Goal: Information Seeking & Learning: Find specific page/section

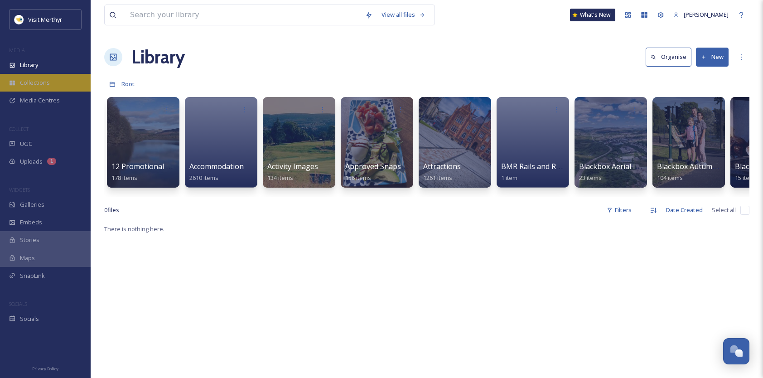
click at [43, 83] on span "Collections" at bounding box center [35, 82] width 30 height 9
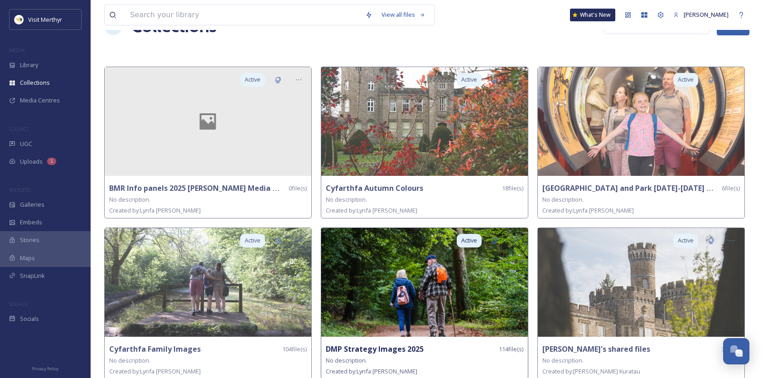
scroll to position [45, 0]
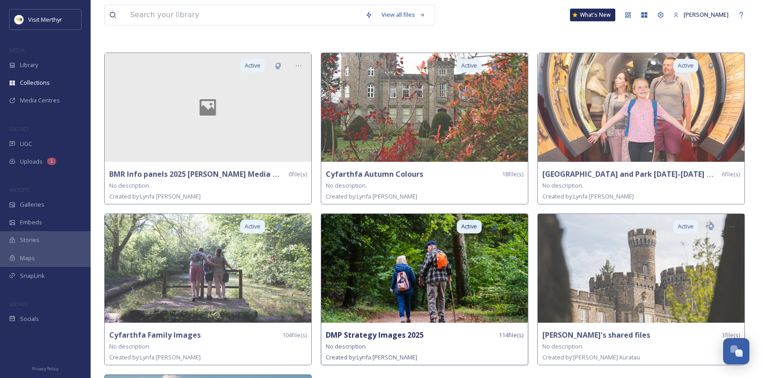
click at [378, 281] on img at bounding box center [424, 268] width 207 height 109
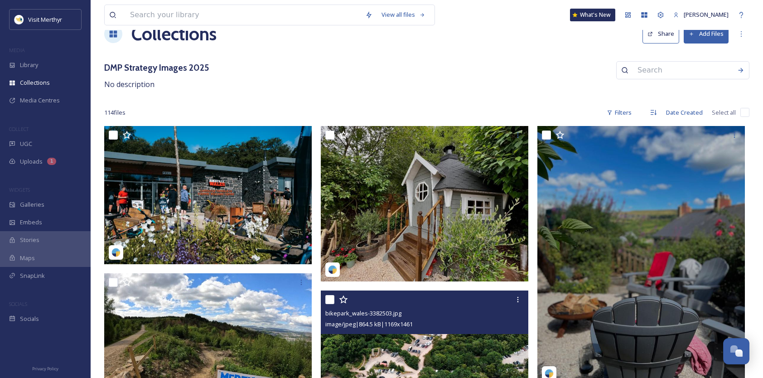
scroll to position [1, 0]
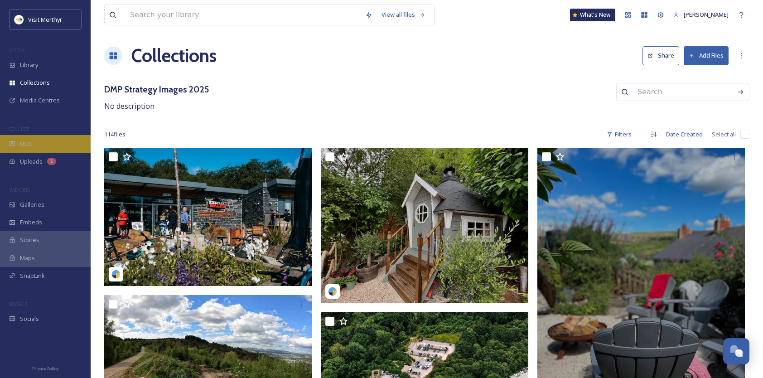
click at [23, 143] on span "UGC" at bounding box center [26, 144] width 12 height 9
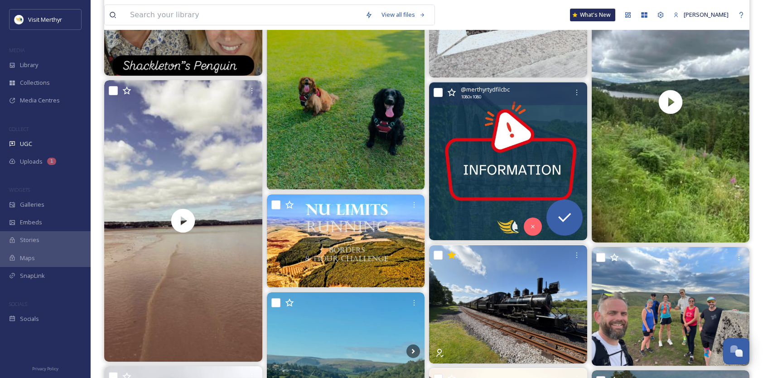
scroll to position [6705, 0]
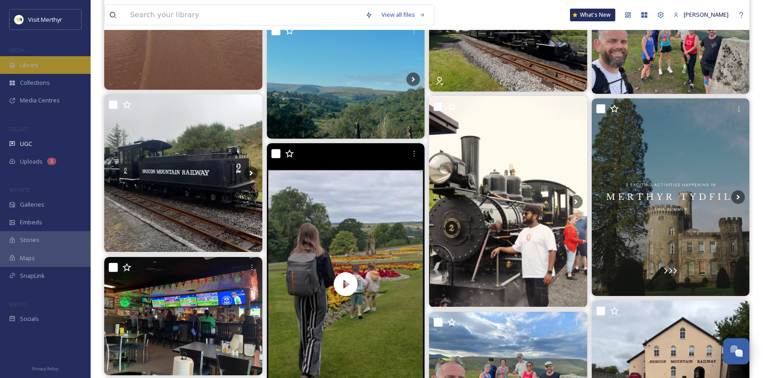
click at [31, 64] on span "Library" at bounding box center [29, 65] width 18 height 9
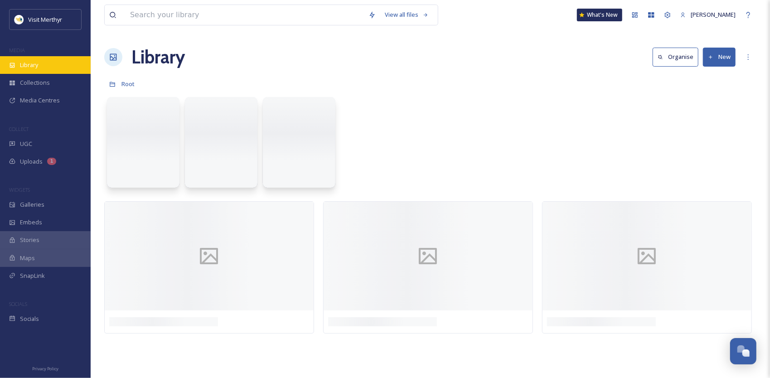
click at [36, 65] on span "Library" at bounding box center [29, 65] width 18 height 9
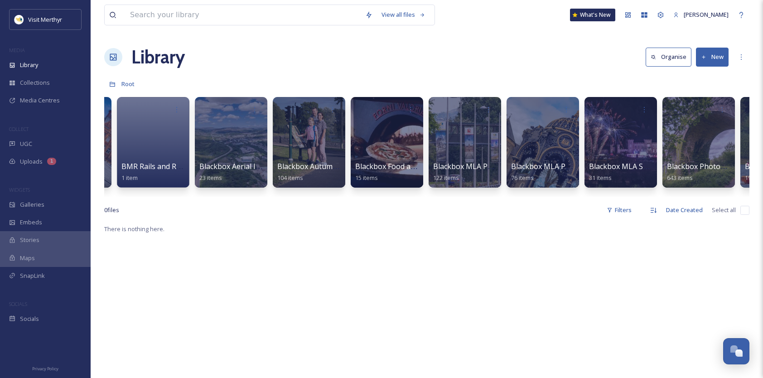
scroll to position [0, 384]
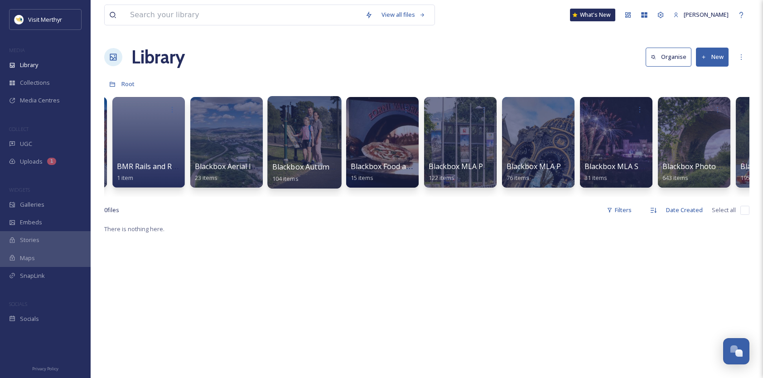
click at [301, 163] on span "Blackbox Autumn 24 Cyfarthfa family and [PERSON_NAME]" at bounding box center [374, 167] width 204 height 10
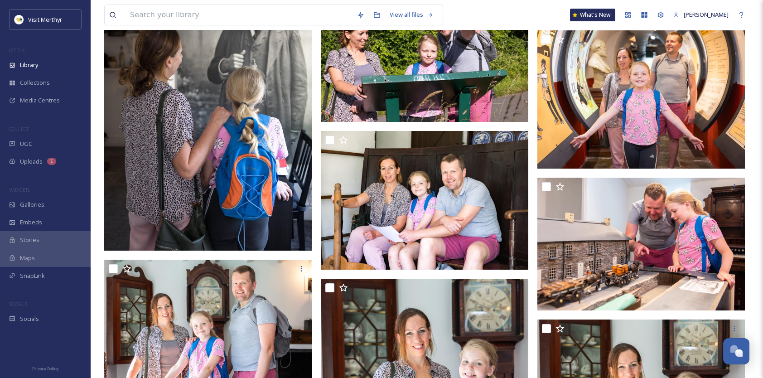
scroll to position [2945, 0]
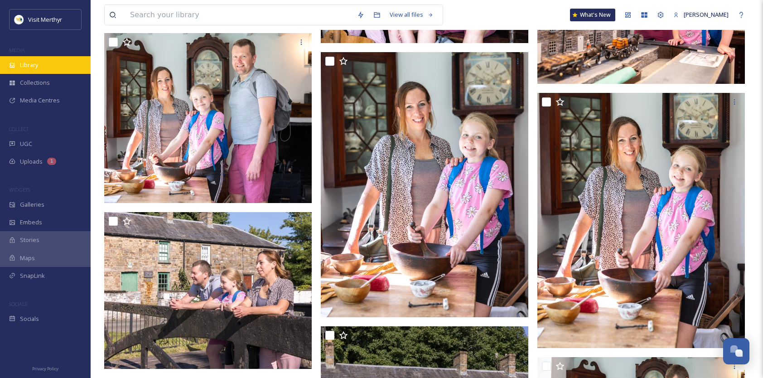
click at [27, 64] on span "Library" at bounding box center [29, 65] width 18 height 9
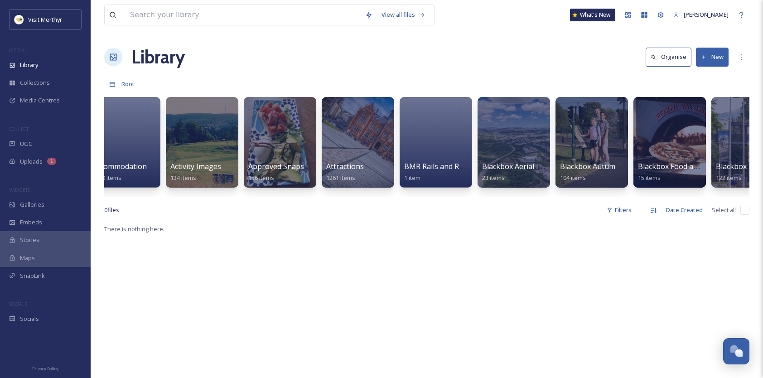
scroll to position [0, 303]
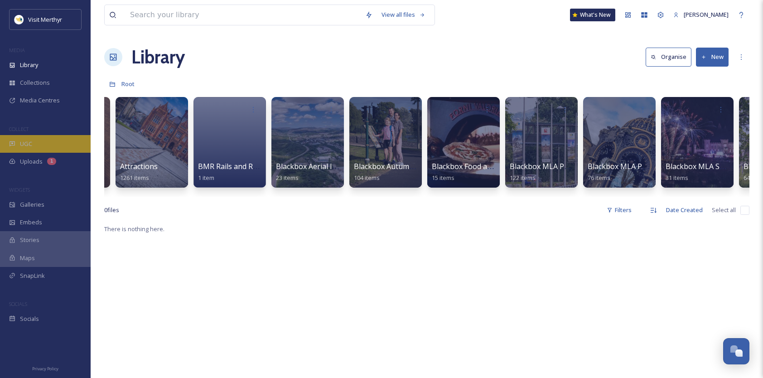
click at [26, 140] on span "UGC" at bounding box center [26, 144] width 12 height 9
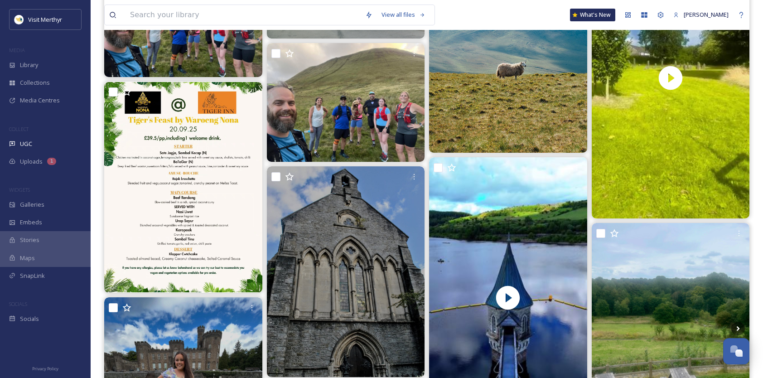
scroll to position [3670, 0]
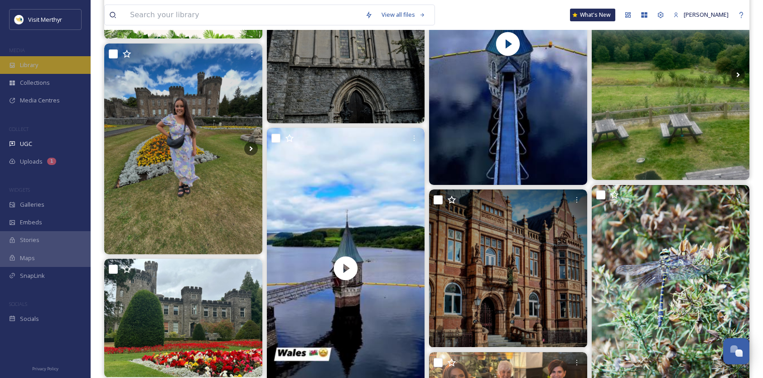
click at [28, 62] on span "Library" at bounding box center [29, 65] width 18 height 9
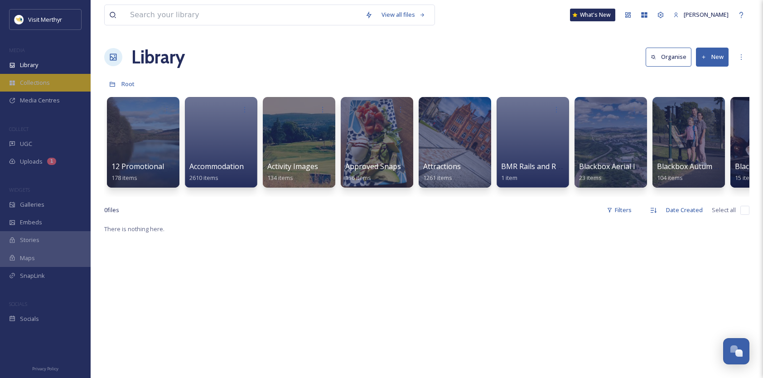
click at [29, 82] on span "Collections" at bounding box center [35, 82] width 30 height 9
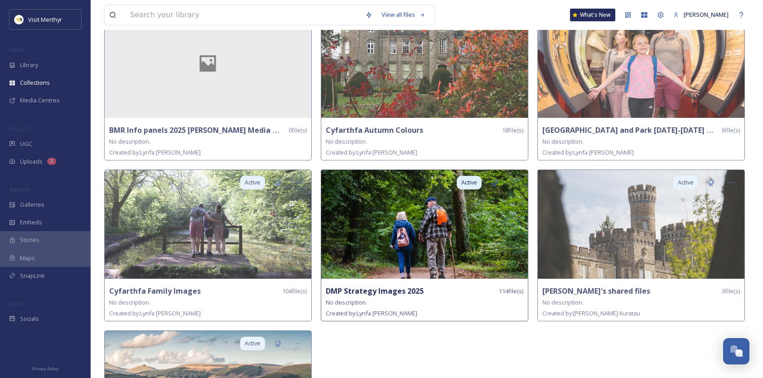
scroll to position [91, 0]
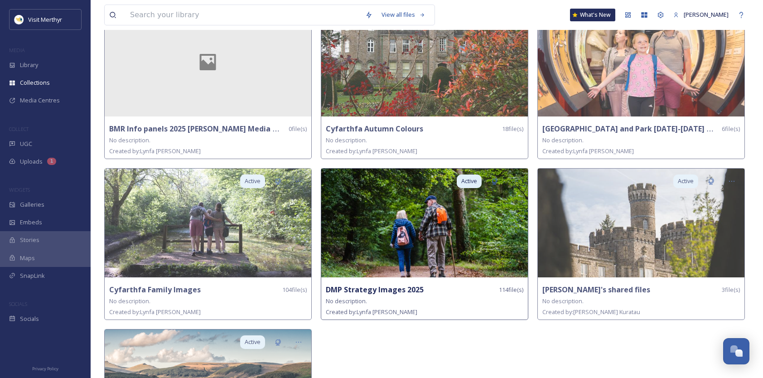
click at [401, 240] on img at bounding box center [424, 223] width 207 height 109
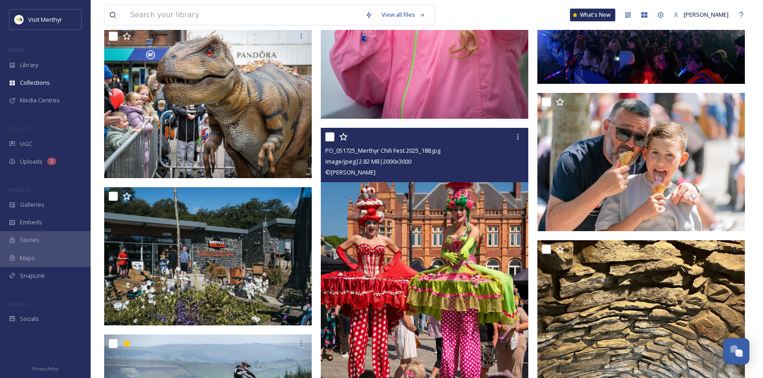
scroll to position [2039, 0]
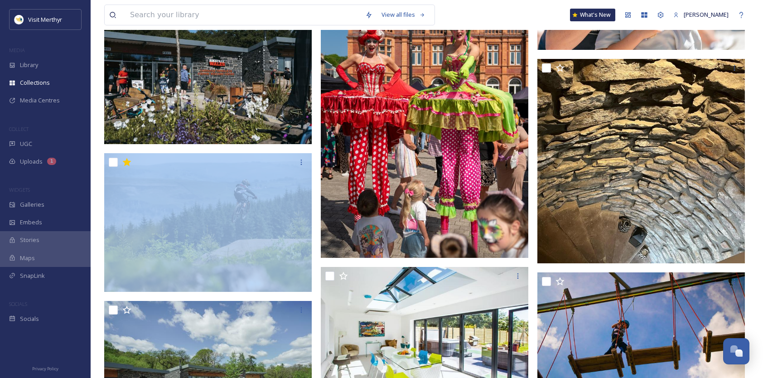
drag, startPoint x: 186, startPoint y: 177, endPoint x: 105, endPoint y: 176, distance: 81.1
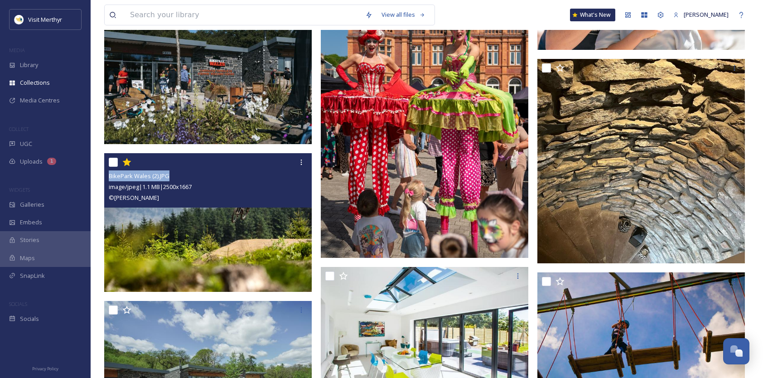
drag, startPoint x: 171, startPoint y: 177, endPoint x: 111, endPoint y: 176, distance: 60.7
click at [111, 176] on div "BikePark Wales (2).JPG" at bounding box center [209, 175] width 201 height 11
copy span "BikePark Wales (2).JPG"
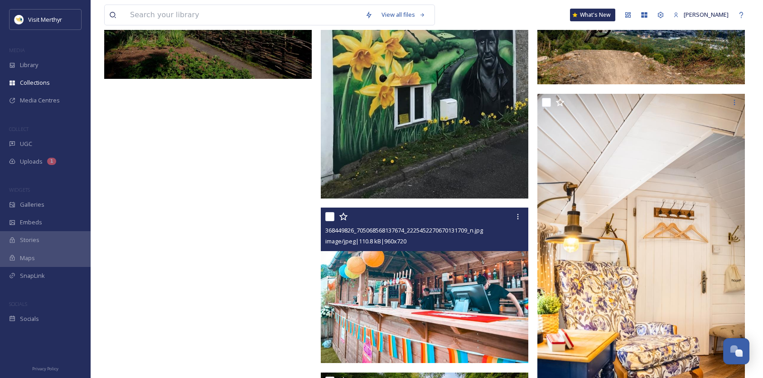
scroll to position [6299, 0]
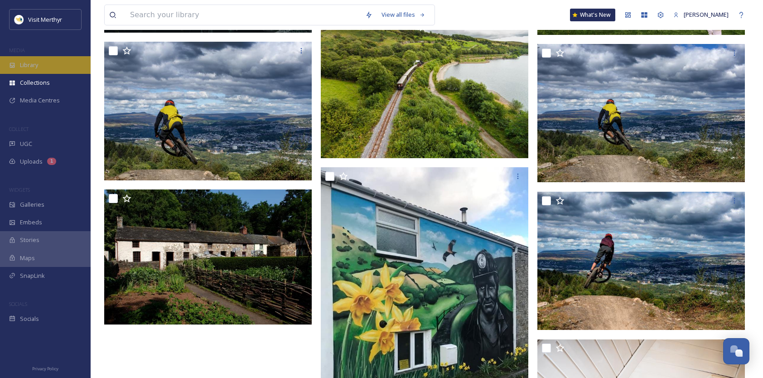
click at [31, 68] on span "Library" at bounding box center [29, 65] width 18 height 9
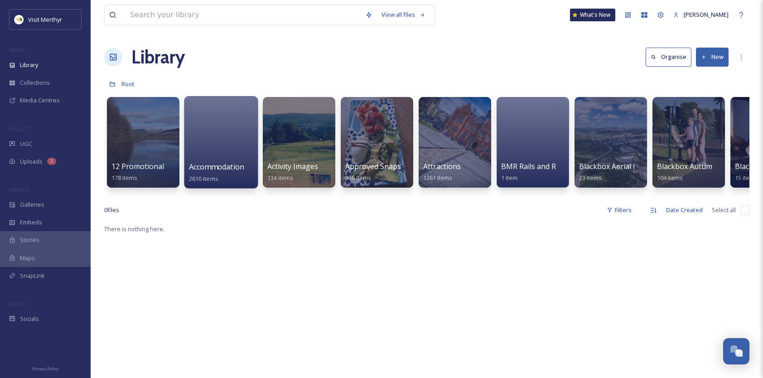
click at [230, 168] on span "Accommodation" at bounding box center [216, 167] width 55 height 10
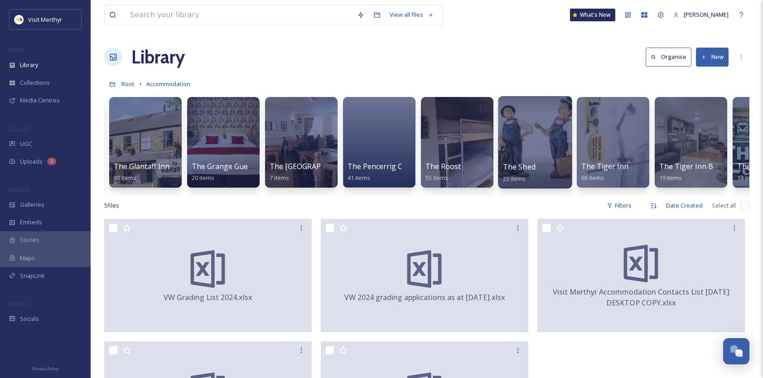
scroll to position [0, 4521]
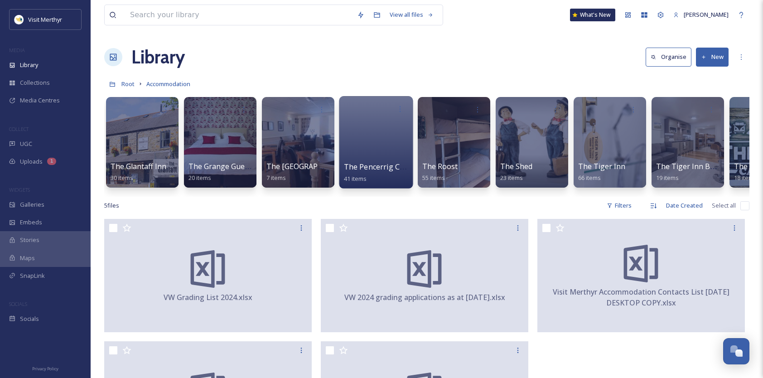
click at [367, 171] on span "The Pencerrig Collection" at bounding box center [387, 167] width 86 height 10
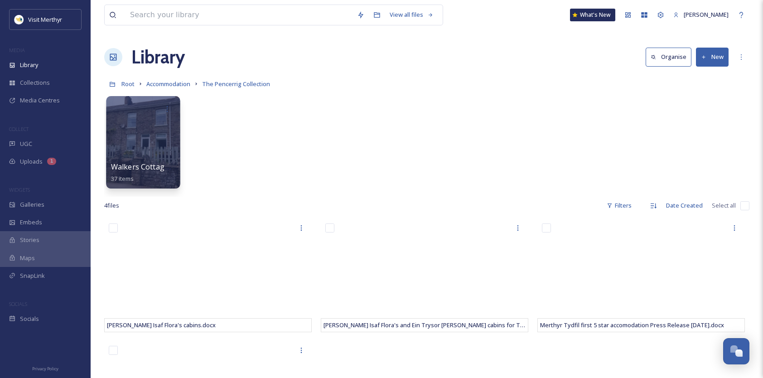
click at [142, 126] on div at bounding box center [143, 142] width 74 height 92
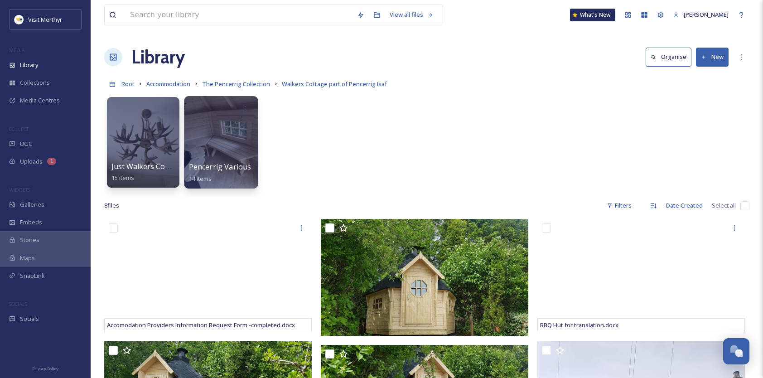
click at [220, 159] on div at bounding box center [221, 142] width 74 height 92
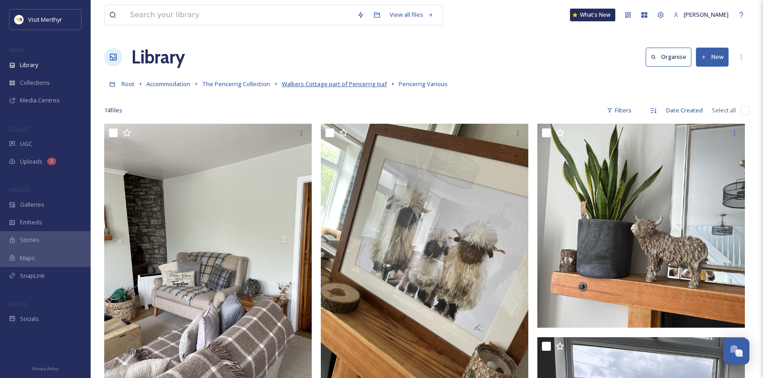
click at [315, 84] on span "Walkers Cottage part of Pencerrig Isaf" at bounding box center [334, 84] width 105 height 8
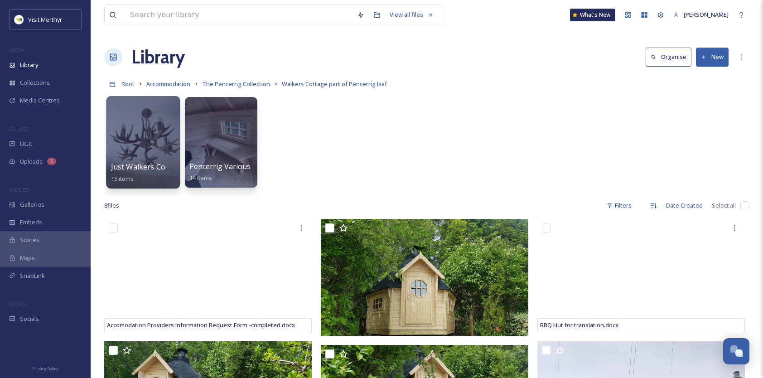
click at [136, 131] on div at bounding box center [143, 142] width 74 height 92
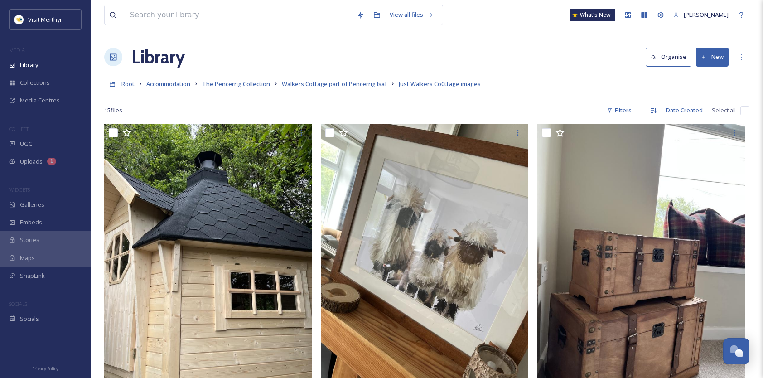
click at [251, 84] on span "The Pencerrig Collection" at bounding box center [236, 84] width 68 height 8
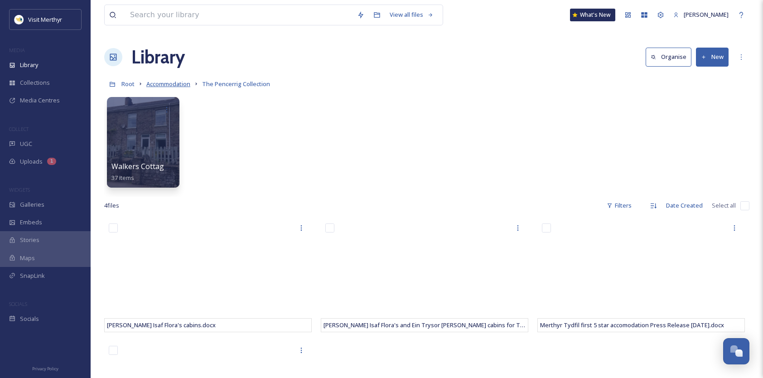
click at [172, 87] on span "Accommodation" at bounding box center [168, 84] width 44 height 8
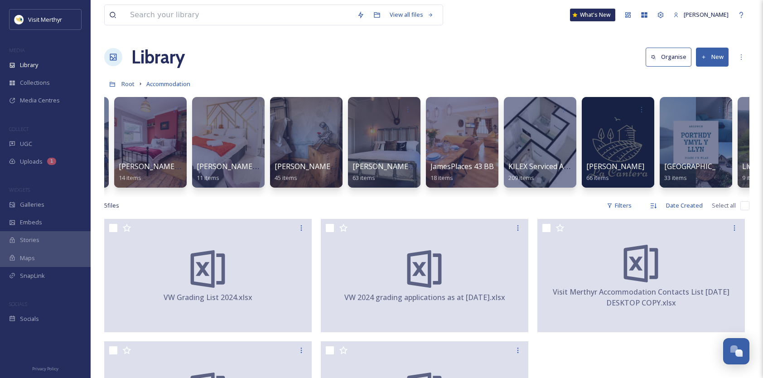
scroll to position [0, 2389]
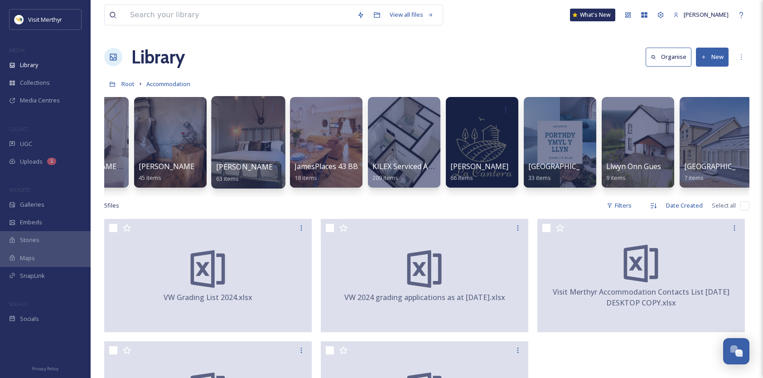
click at [254, 134] on div at bounding box center [248, 142] width 74 height 92
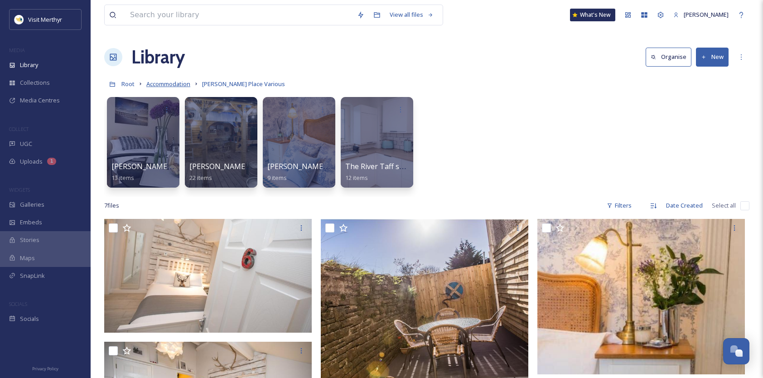
click at [174, 87] on span "Accommodation" at bounding box center [168, 84] width 44 height 8
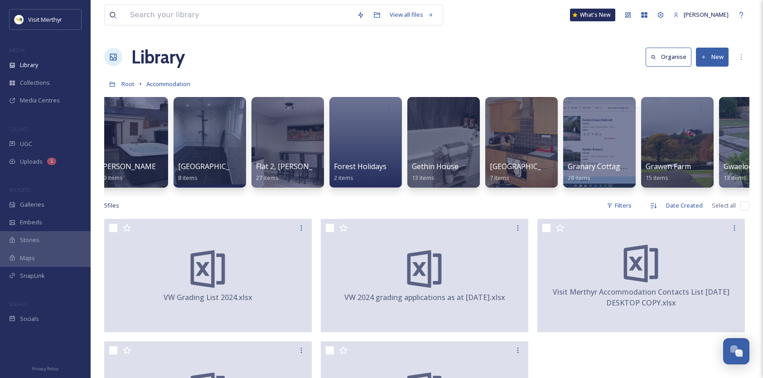
scroll to position [0, 2344]
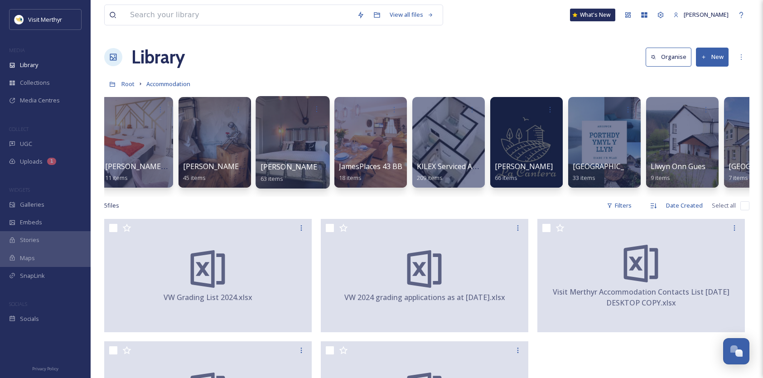
drag, startPoint x: 205, startPoint y: 127, endPoint x: 323, endPoint y: 149, distance: 119.7
click at [205, 127] on div at bounding box center [215, 142] width 72 height 91
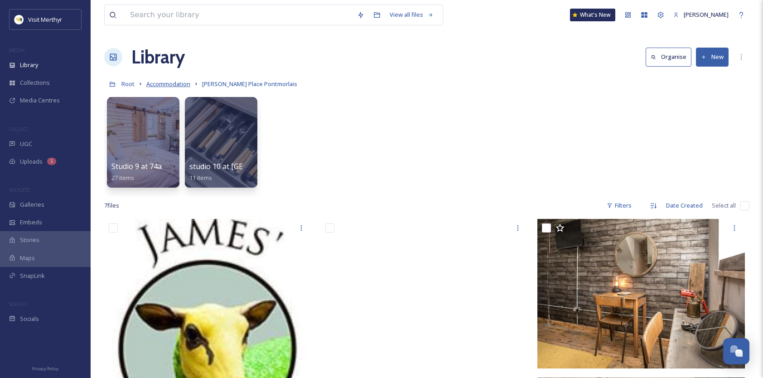
drag, startPoint x: 178, startPoint y: 87, endPoint x: 184, endPoint y: 86, distance: 5.9
click at [178, 87] on span "Accommodation" at bounding box center [168, 84] width 44 height 8
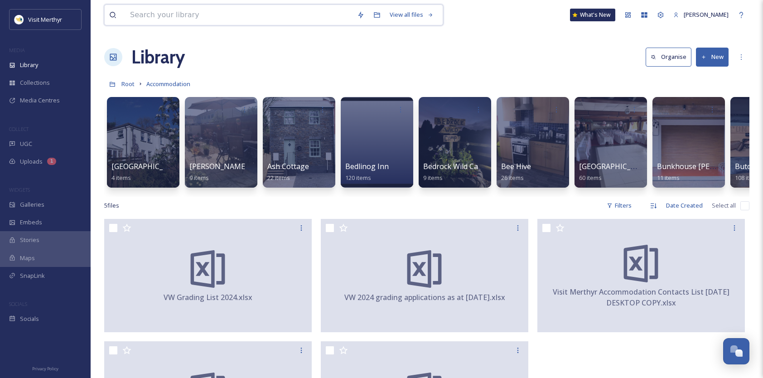
click at [182, 18] on input at bounding box center [238, 15] width 227 height 20
type input "flora"
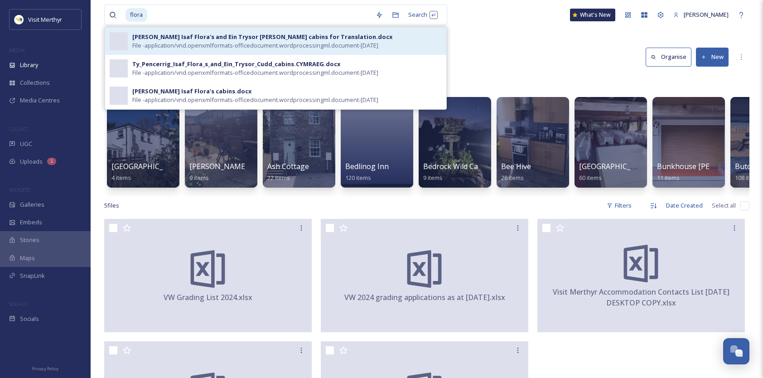
click at [216, 38] on div "[PERSON_NAME] Isaf Flora's and Ein Trysor [PERSON_NAME] cabins for Translation.…" at bounding box center [262, 37] width 260 height 9
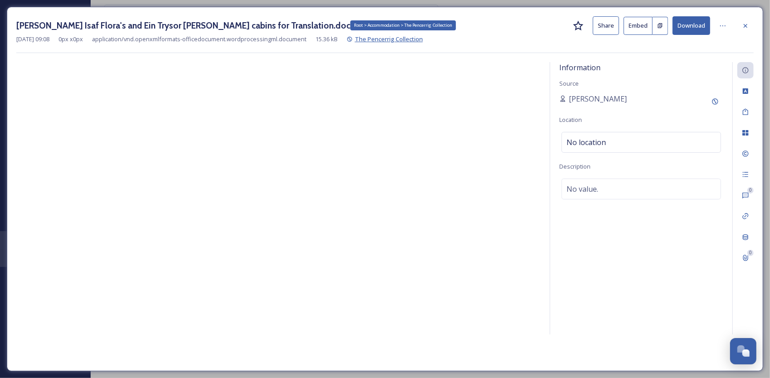
click at [406, 42] on span "The Pencerrig Collection" at bounding box center [389, 39] width 68 height 8
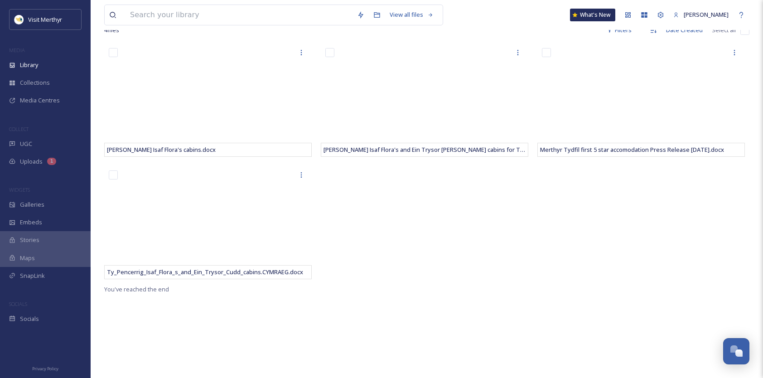
drag, startPoint x: 429, startPoint y: 247, endPoint x: 304, endPoint y: 206, distance: 131.1
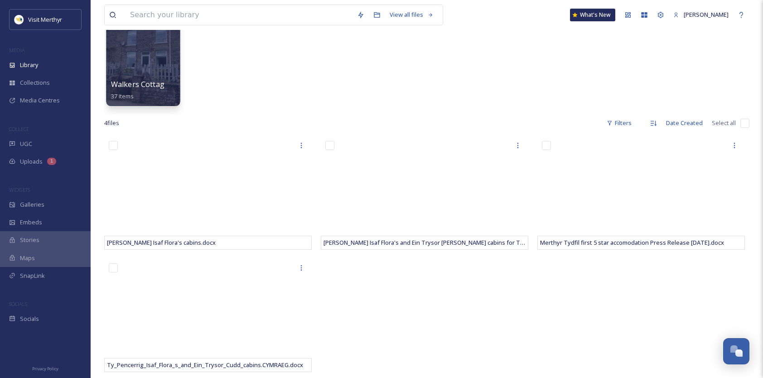
click at [157, 68] on div at bounding box center [143, 60] width 74 height 92
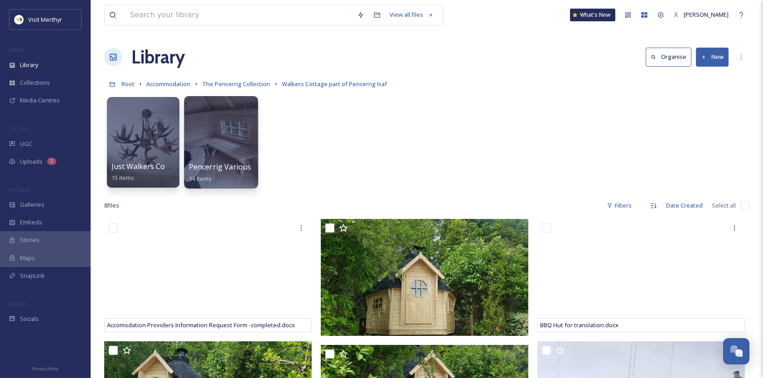
drag, startPoint x: 208, startPoint y: 148, endPoint x: 249, endPoint y: 144, distance: 41.9
click at [207, 148] on div at bounding box center [221, 142] width 74 height 92
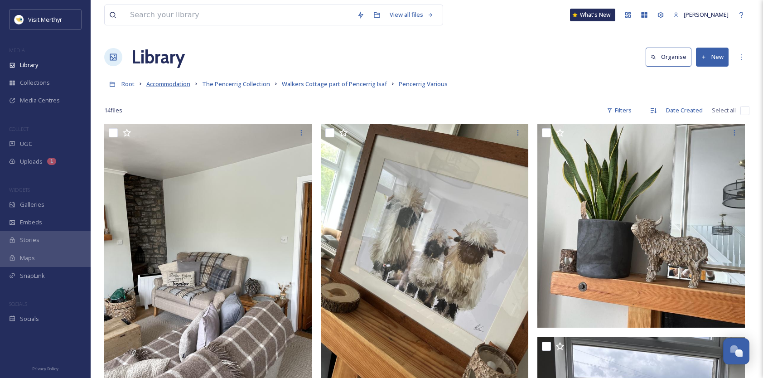
click at [179, 87] on span "Accommodation" at bounding box center [168, 84] width 44 height 8
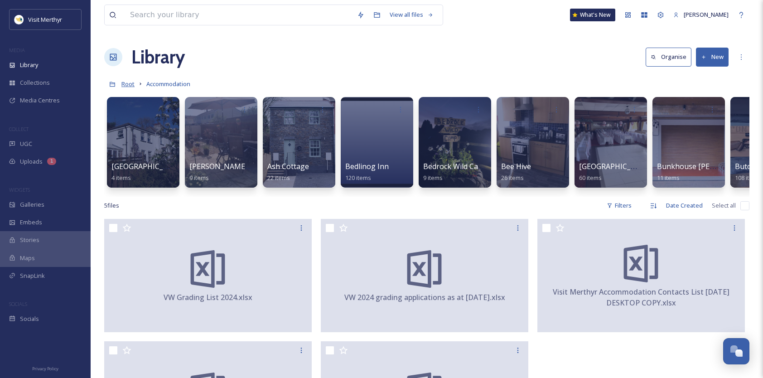
click at [126, 83] on span "Root" at bounding box center [127, 84] width 13 height 8
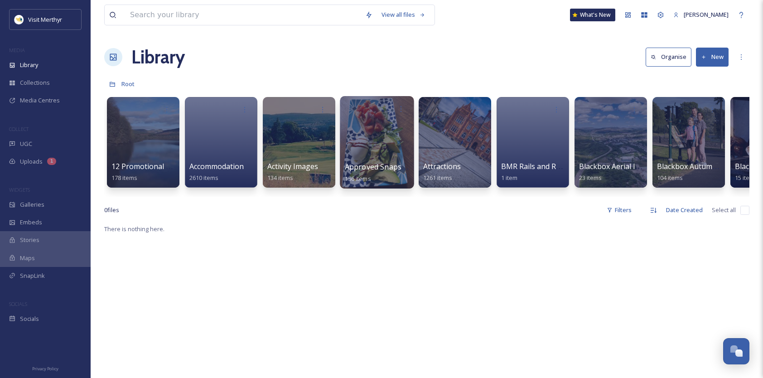
click at [373, 169] on span "Approved Snapsea Images" at bounding box center [391, 167] width 92 height 10
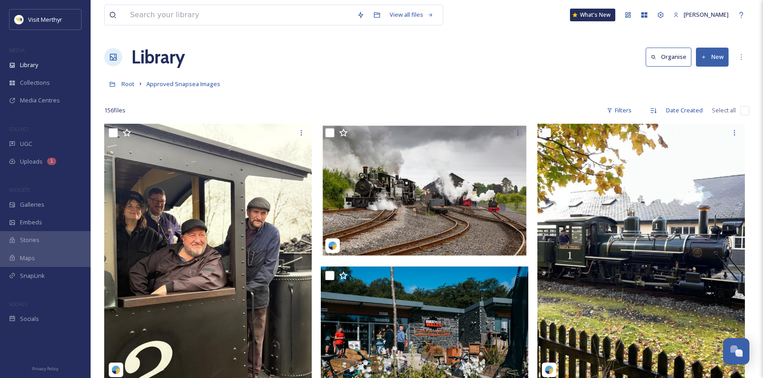
click at [441, 83] on div "Root Approved Snapsea Images" at bounding box center [426, 83] width 645 height 17
click at [239, 46] on div "Library Organise New" at bounding box center [426, 56] width 645 height 27
